Goal: Task Accomplishment & Management: Manage account settings

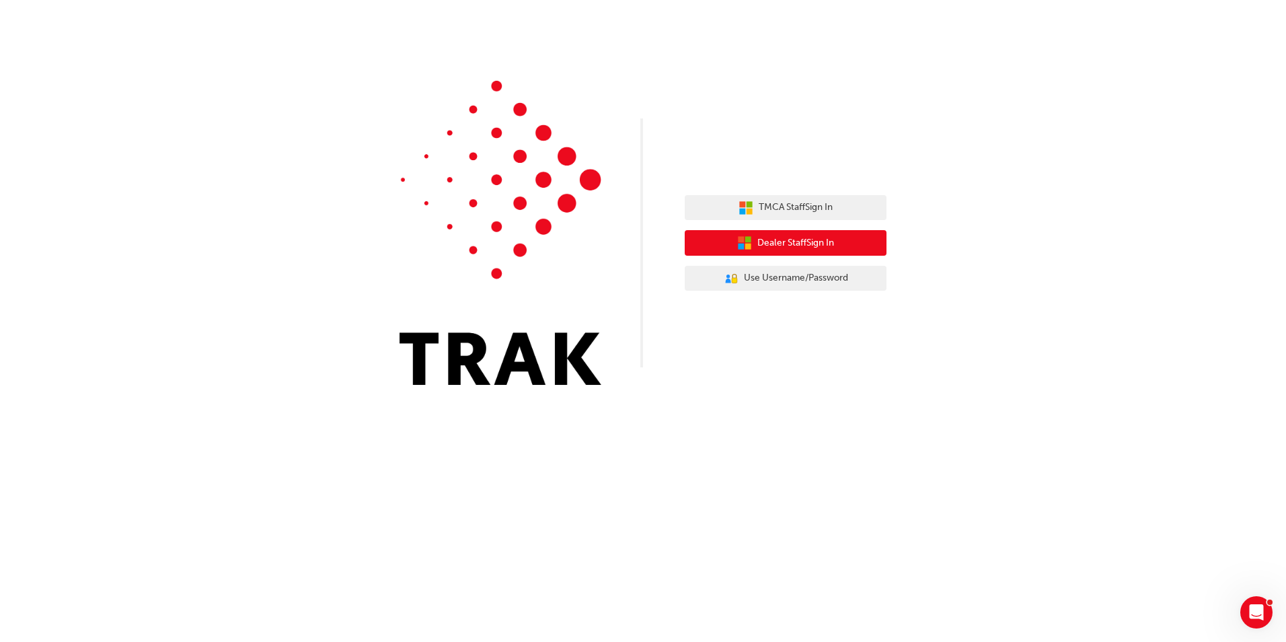
click at [843, 237] on button "Dealer Staff Sign In" at bounding box center [786, 243] width 202 height 26
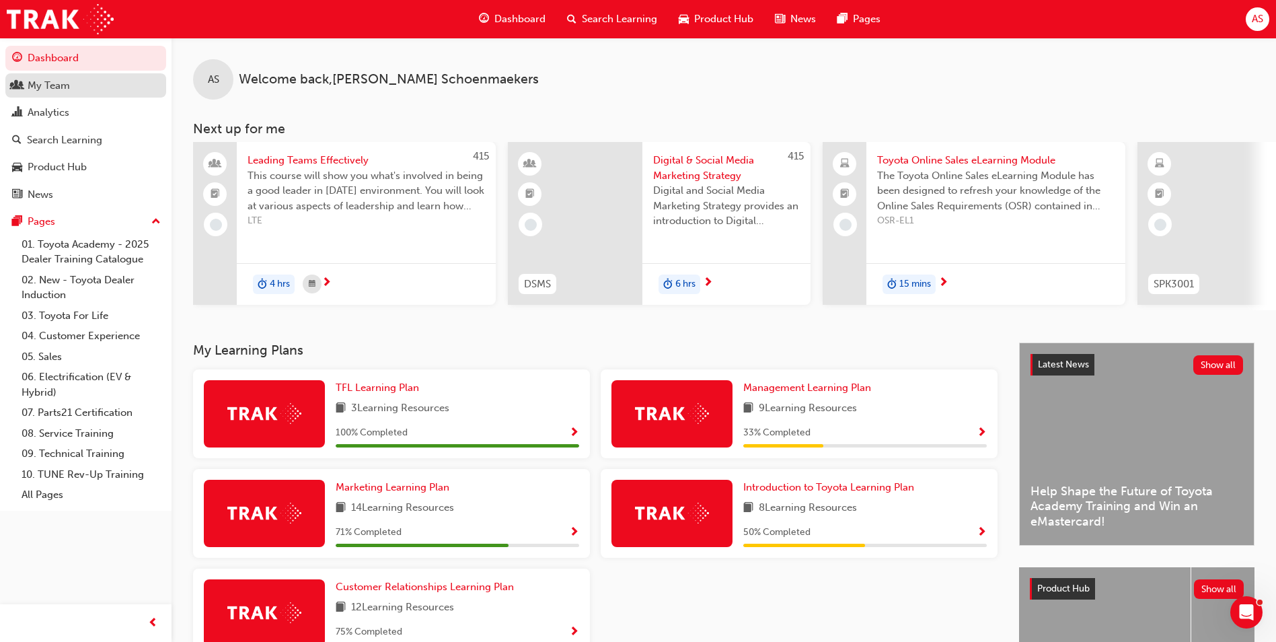
click at [75, 84] on div "My Team" at bounding box center [85, 85] width 147 height 17
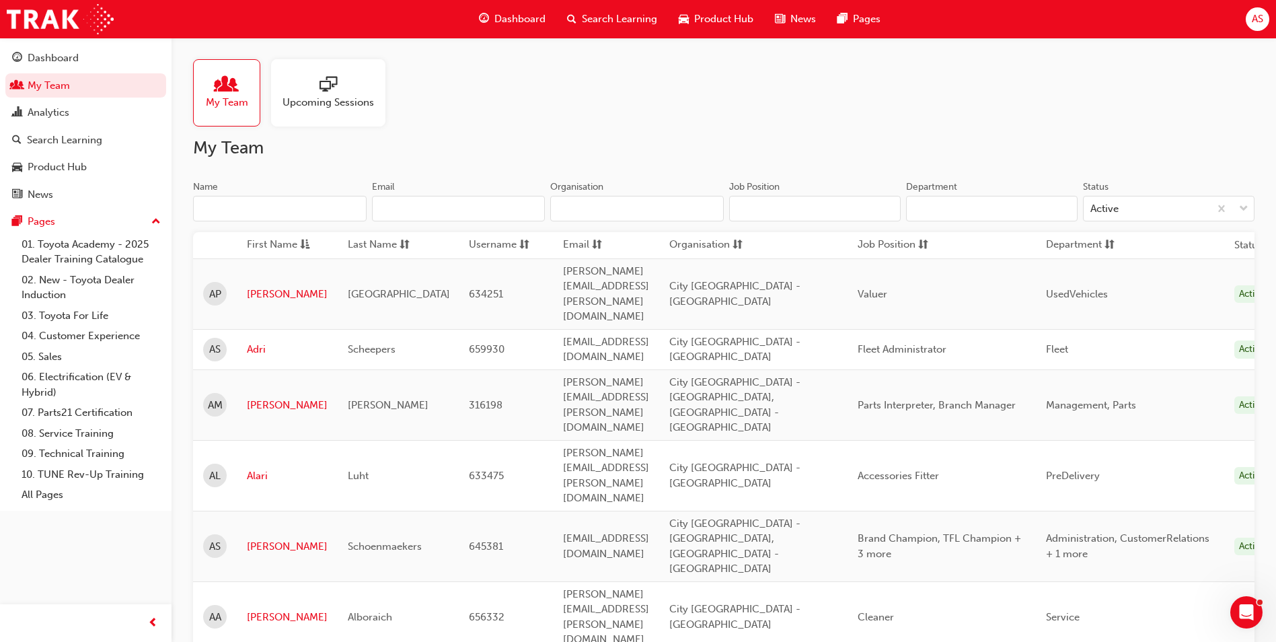
click at [275, 198] on input "Name" at bounding box center [279, 209] width 173 height 26
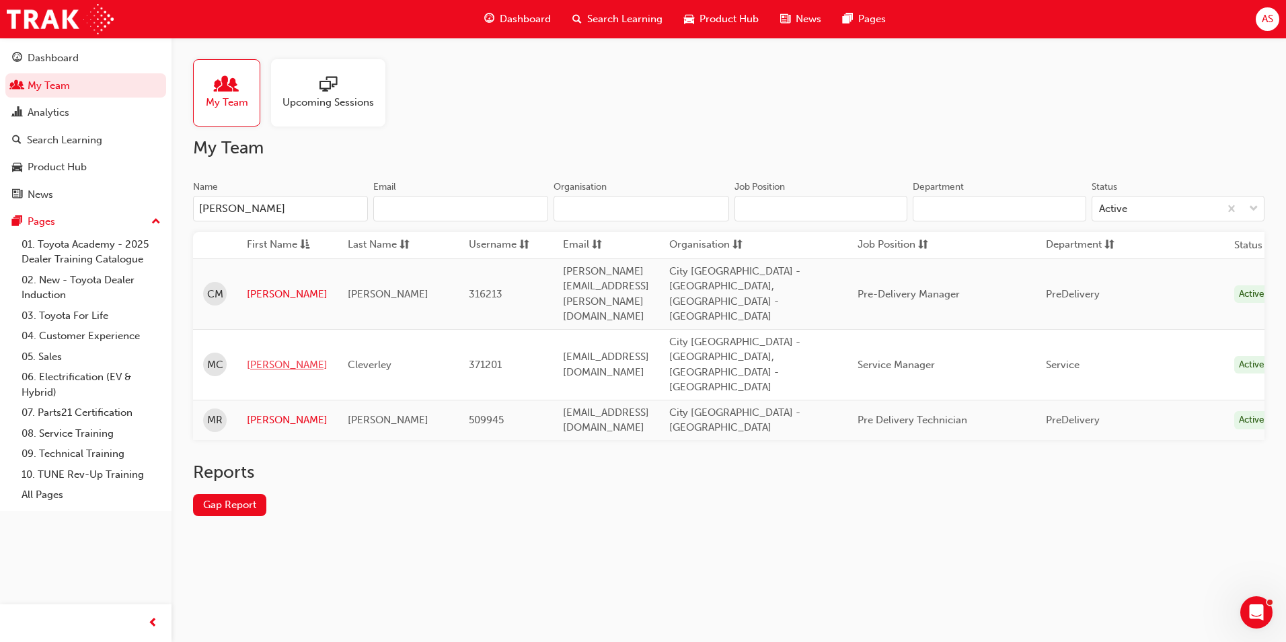
type input "matthew"
click at [265, 357] on link "Matthew" at bounding box center [287, 364] width 81 height 15
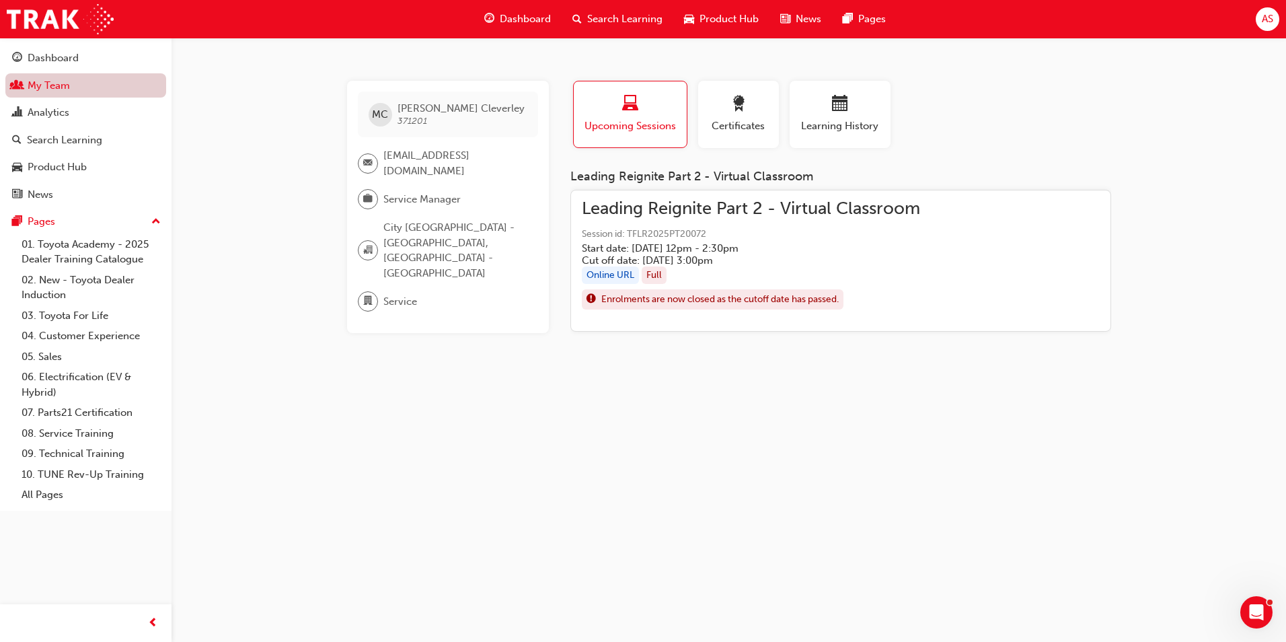
click at [102, 79] on link "My Team" at bounding box center [85, 85] width 161 height 25
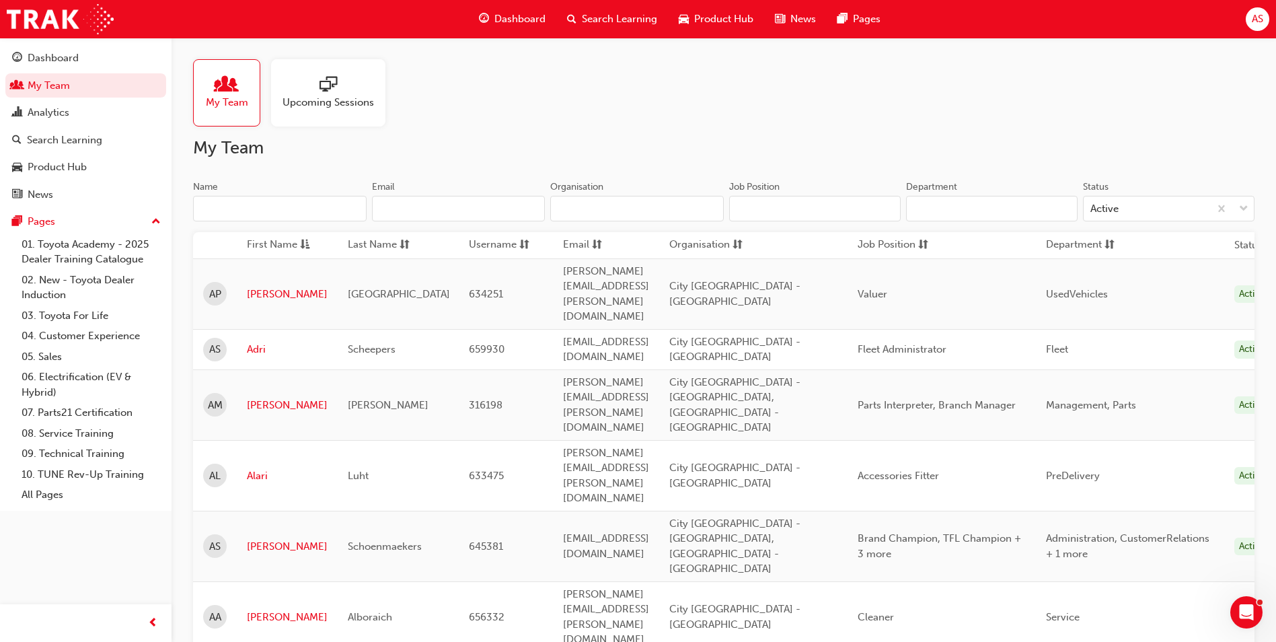
click at [263, 200] on input "Name" at bounding box center [279, 209] width 173 height 26
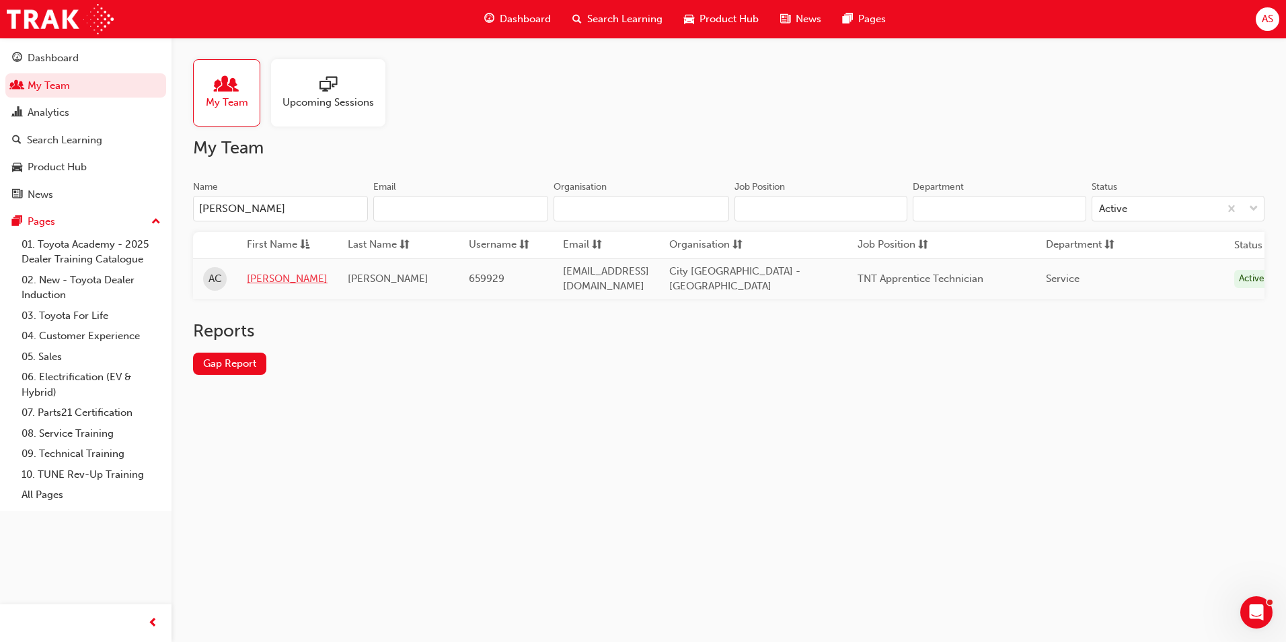
type input "amy"
click at [260, 272] on link "Amy" at bounding box center [287, 278] width 81 height 15
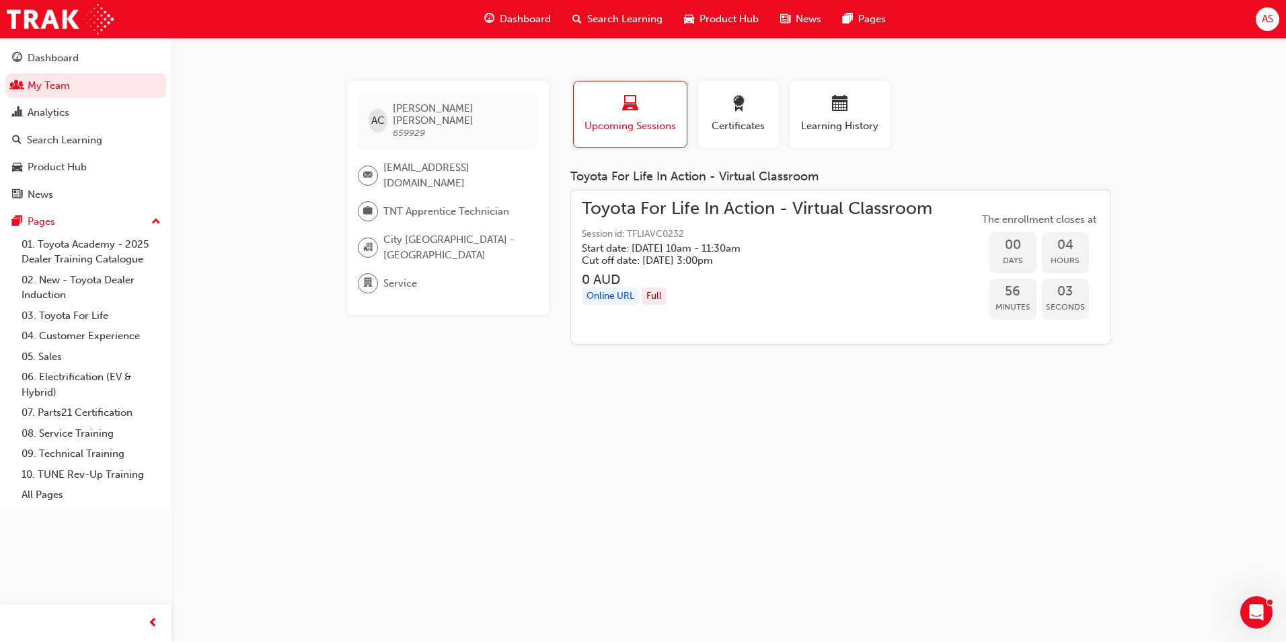
click at [715, 272] on h3 "0 AUD" at bounding box center [757, 279] width 350 height 15
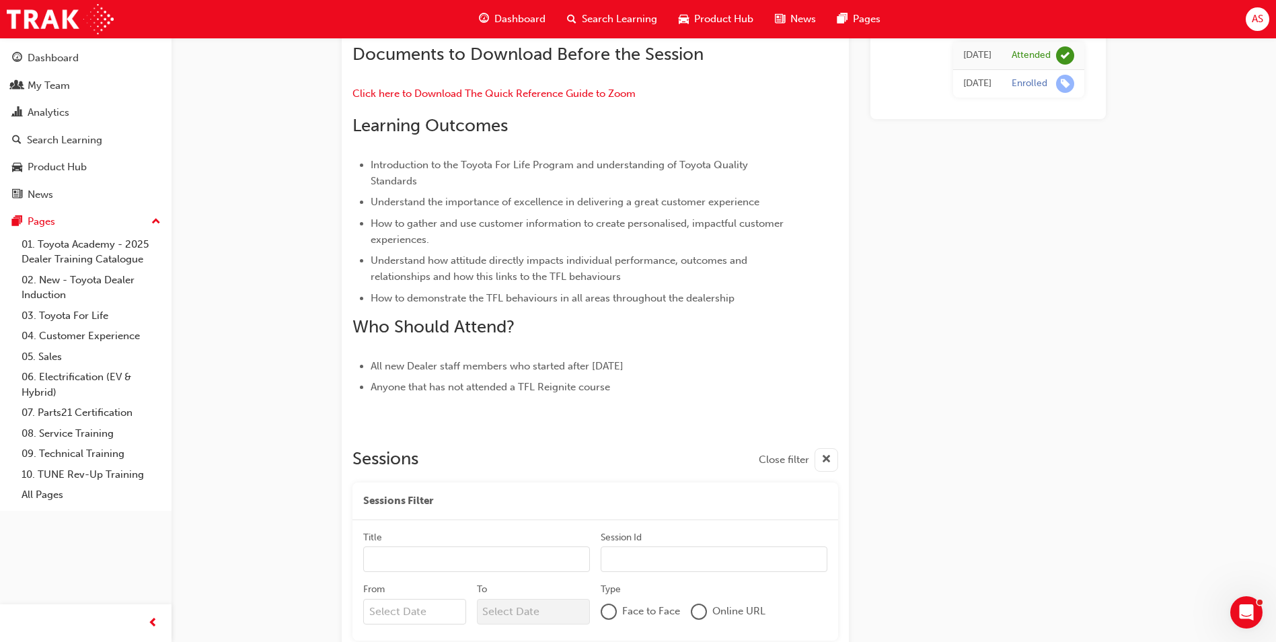
scroll to position [1941, 0]
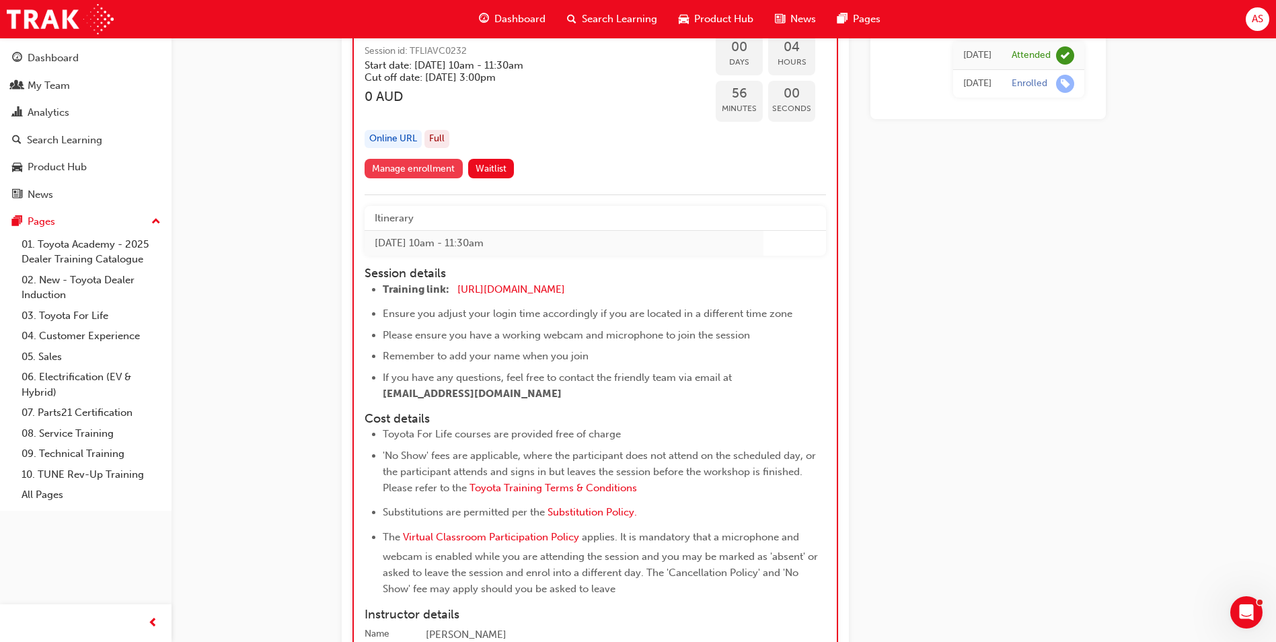
click at [434, 165] on link "Manage enrollment" at bounding box center [413, 169] width 98 height 20
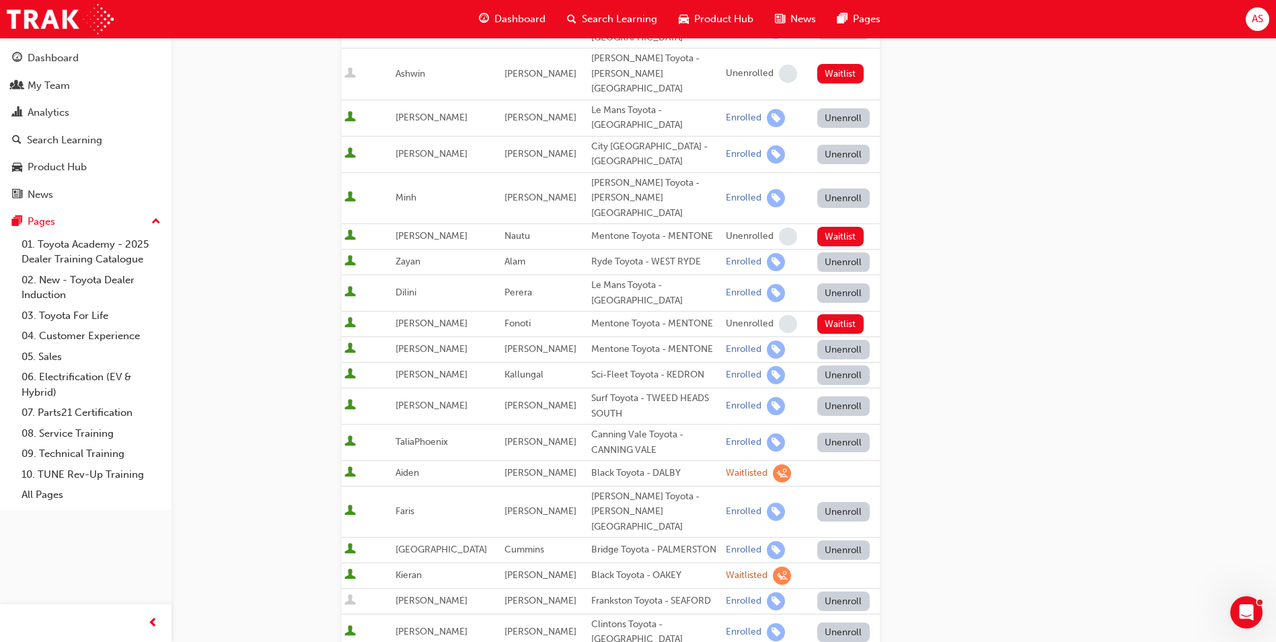
scroll to position [202, 0]
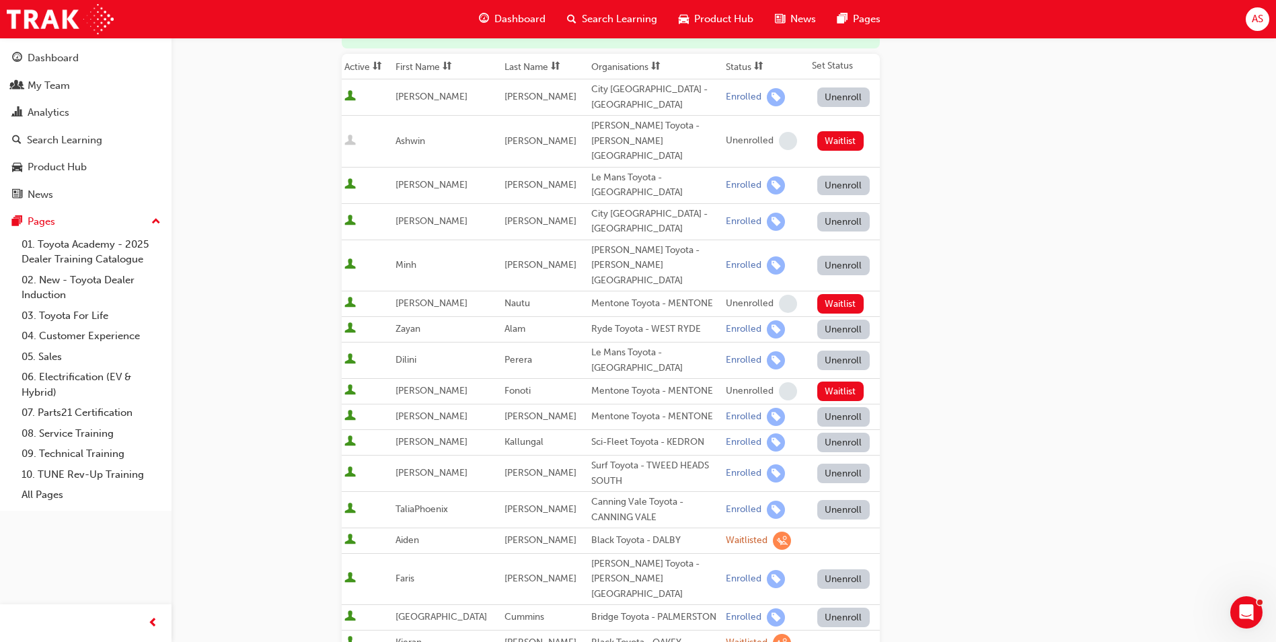
click at [828, 212] on button "Unenroll" at bounding box center [843, 222] width 52 height 20
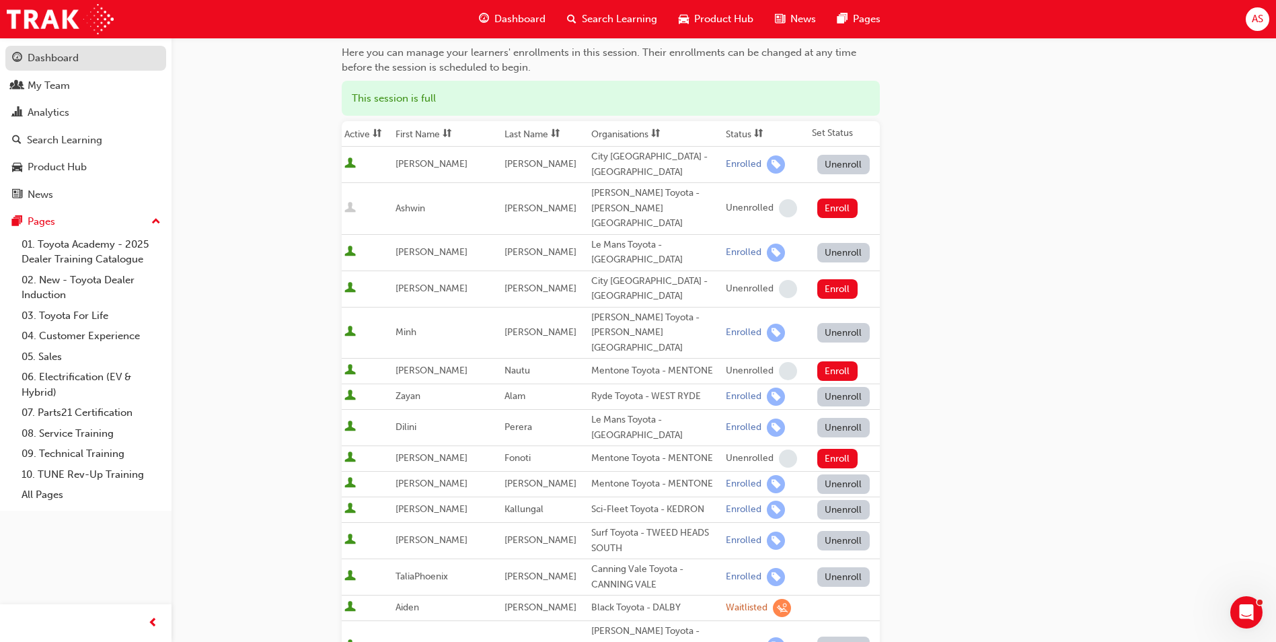
click at [36, 54] on div "Dashboard" at bounding box center [53, 57] width 51 height 15
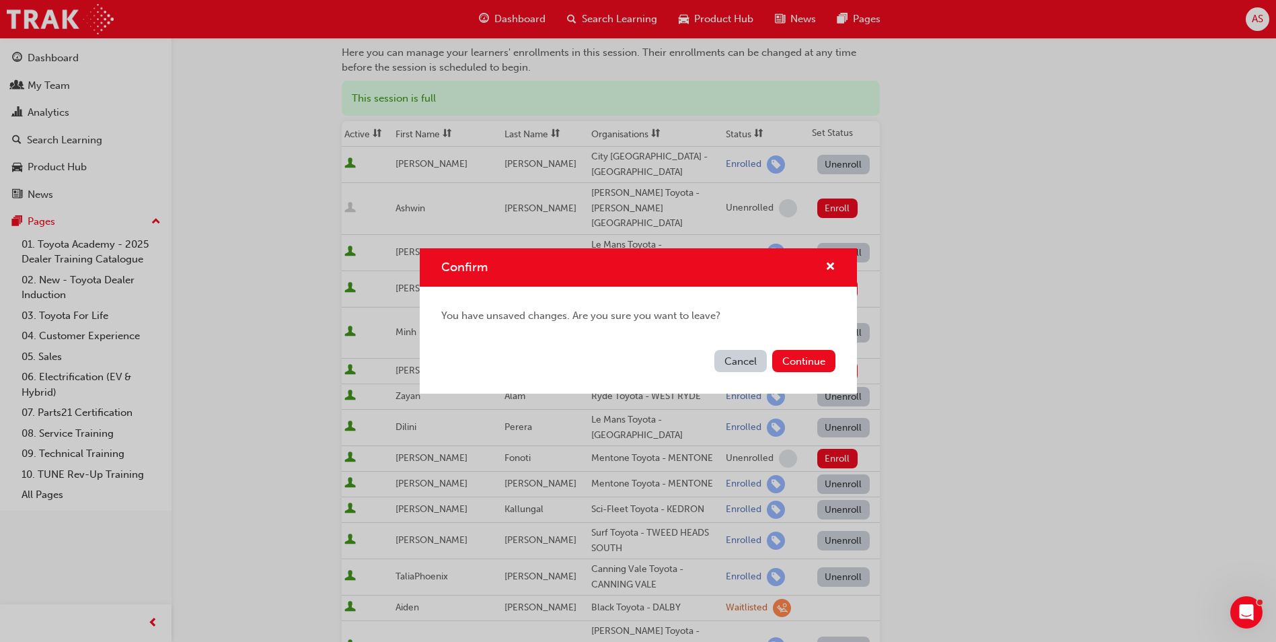
click at [750, 362] on button "Cancel" at bounding box center [740, 361] width 52 height 22
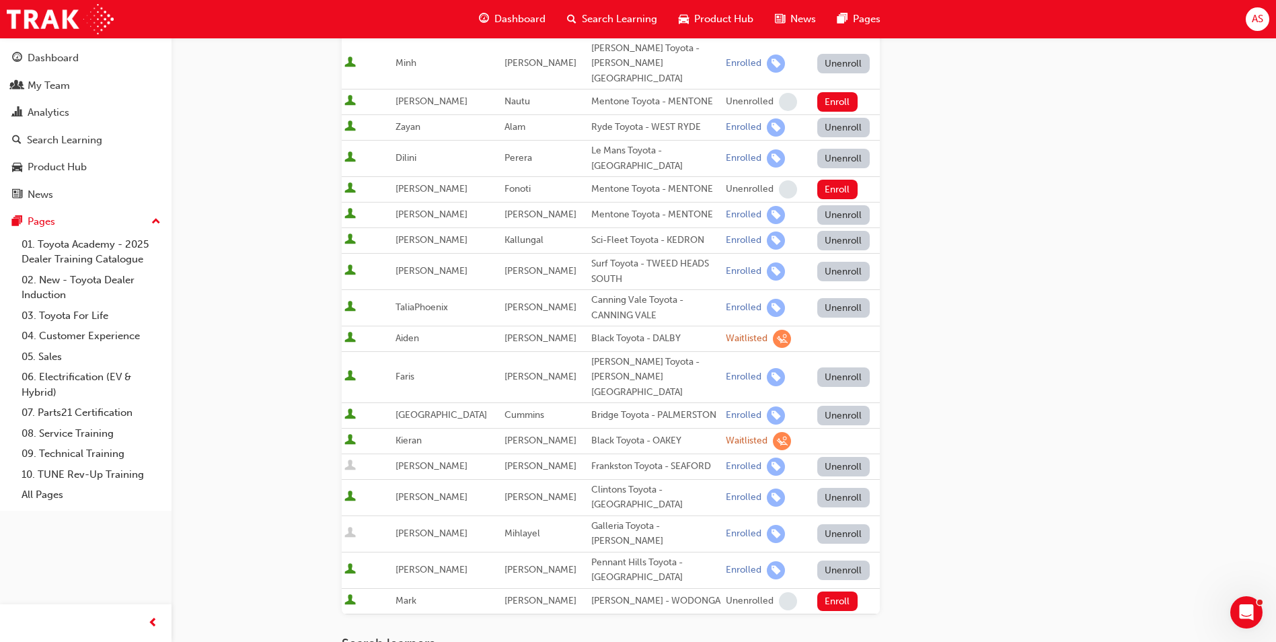
scroll to position [471, 0]
